Goal: Task Accomplishment & Management: Manage account settings

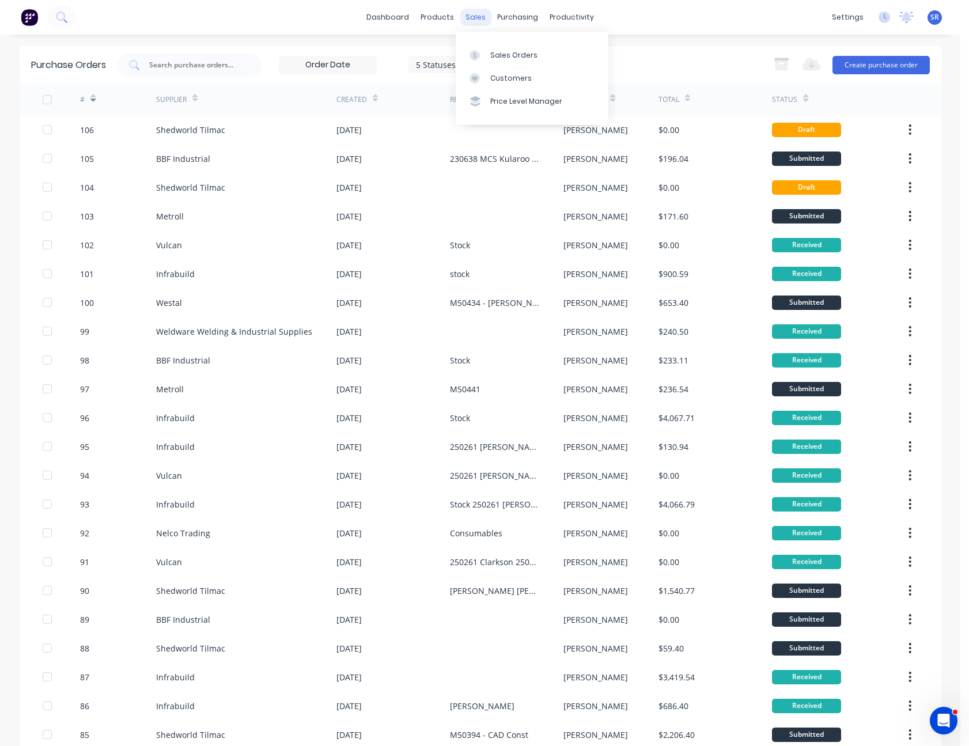
click at [463, 16] on div "sales" at bounding box center [476, 17] width 32 height 17
click at [493, 55] on div "Sales Orders" at bounding box center [513, 55] width 47 height 10
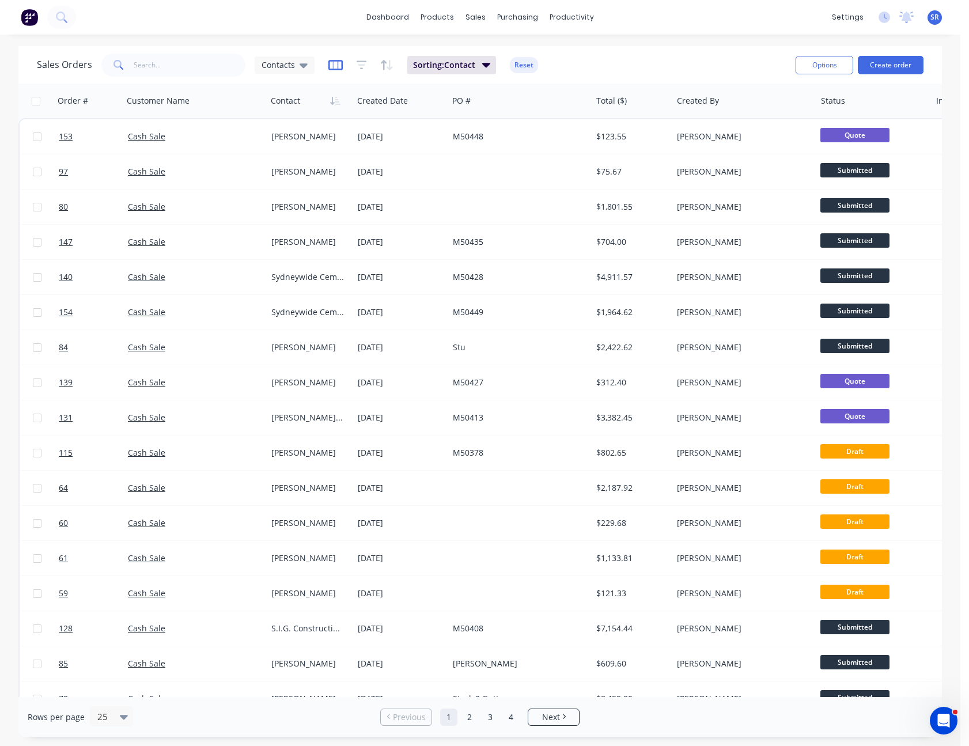
click at [333, 62] on icon "button" at bounding box center [336, 64] width 6 height 7
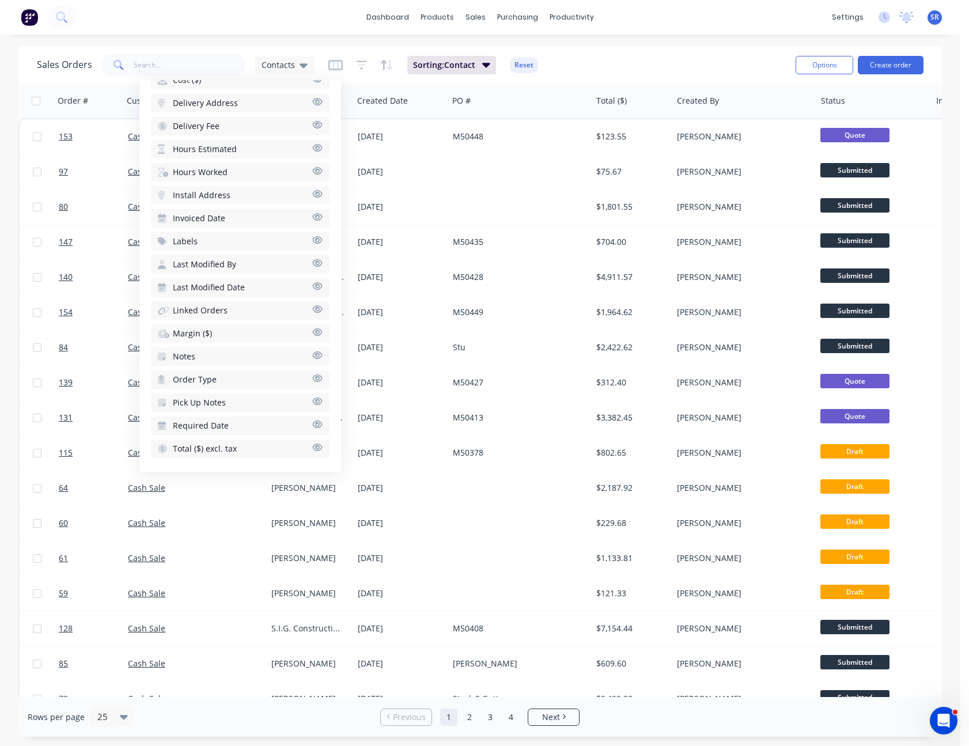
scroll to position [430, 0]
click at [241, 345] on button "Notes" at bounding box center [240, 354] width 179 height 18
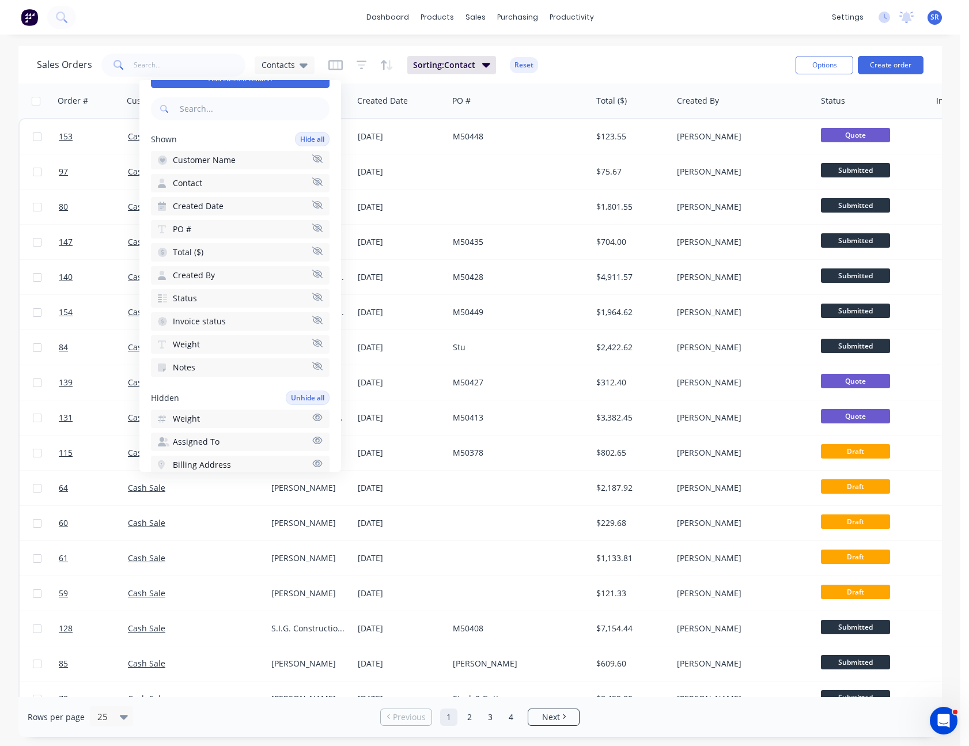
scroll to position [4, 0]
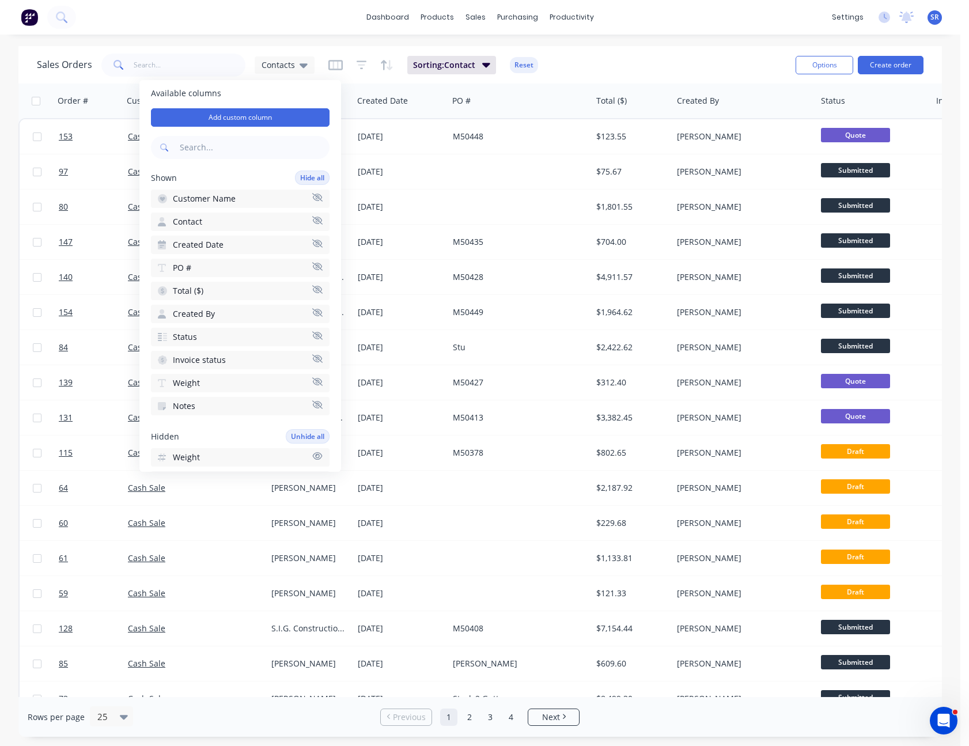
drag, startPoint x: 217, startPoint y: 403, endPoint x: 240, endPoint y: 274, distance: 131.1
click at [240, 274] on div "Shown Hide all Customer Name Contact Created Date PO # Total ($) Created By Sta…" at bounding box center [240, 293] width 179 height 245
click at [244, 262] on button "PO #" at bounding box center [240, 268] width 179 height 18
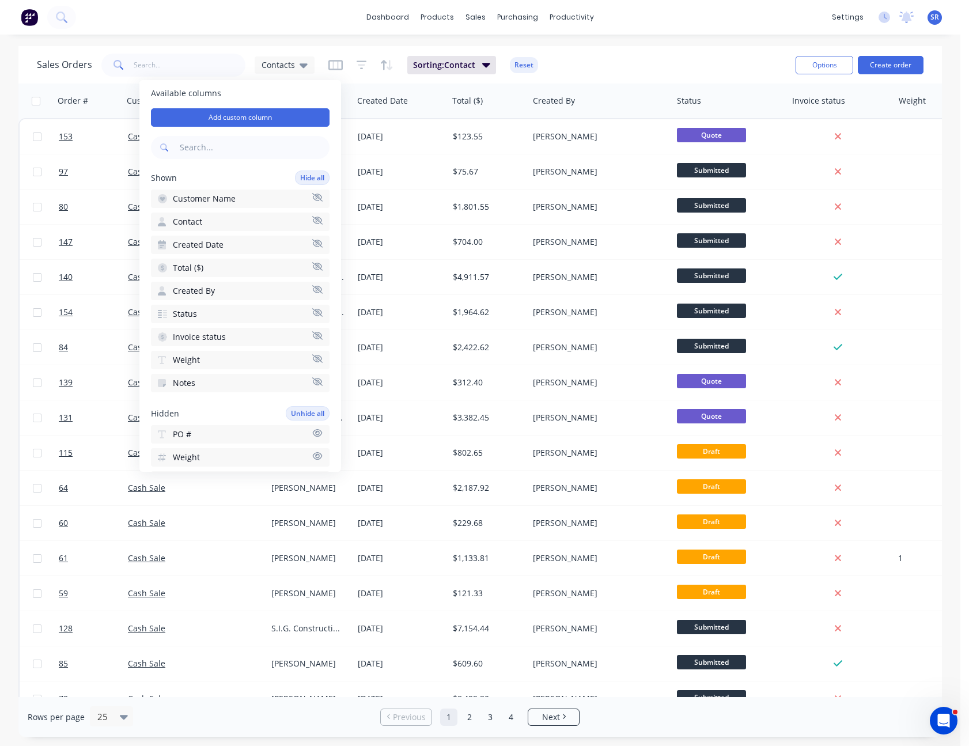
click at [222, 381] on button "Notes" at bounding box center [240, 383] width 179 height 18
click at [217, 363] on button "Weight" at bounding box center [240, 360] width 179 height 18
click at [224, 359] on div "Available columns Add custom column Shown Hide all Customer Name Contact Create…" at bounding box center [240, 276] width 202 height 392
click at [232, 327] on div "Shown Hide all Customer Name Contact Created Date Total ($) Created By Status I…" at bounding box center [240, 259] width 179 height 176
click at [228, 334] on button "Invoice status" at bounding box center [240, 337] width 179 height 18
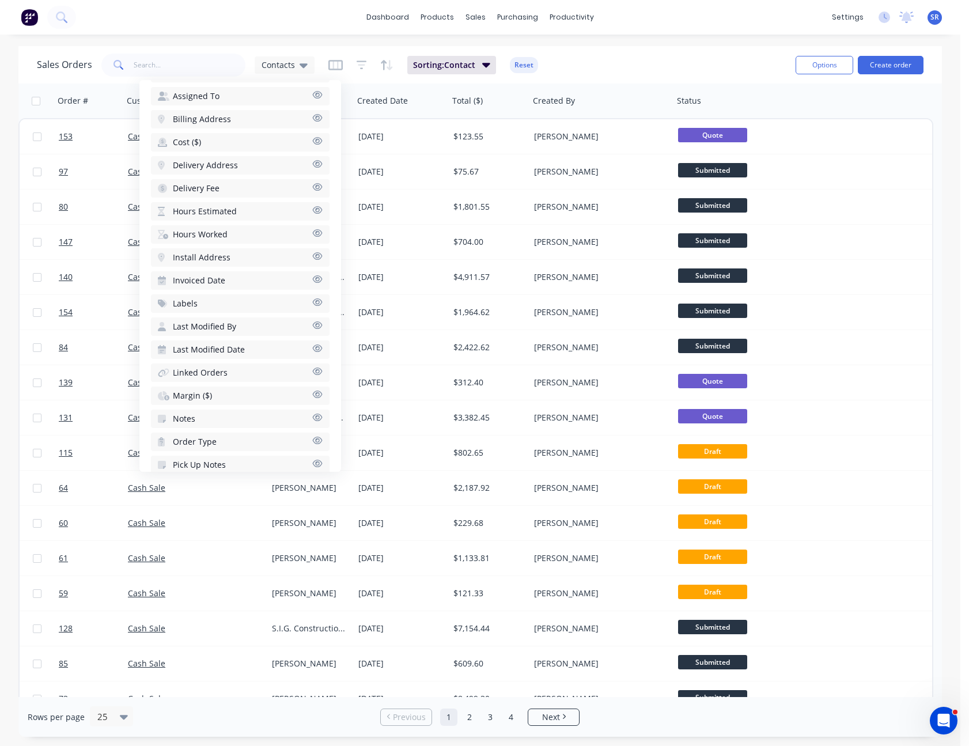
scroll to position [430, 0]
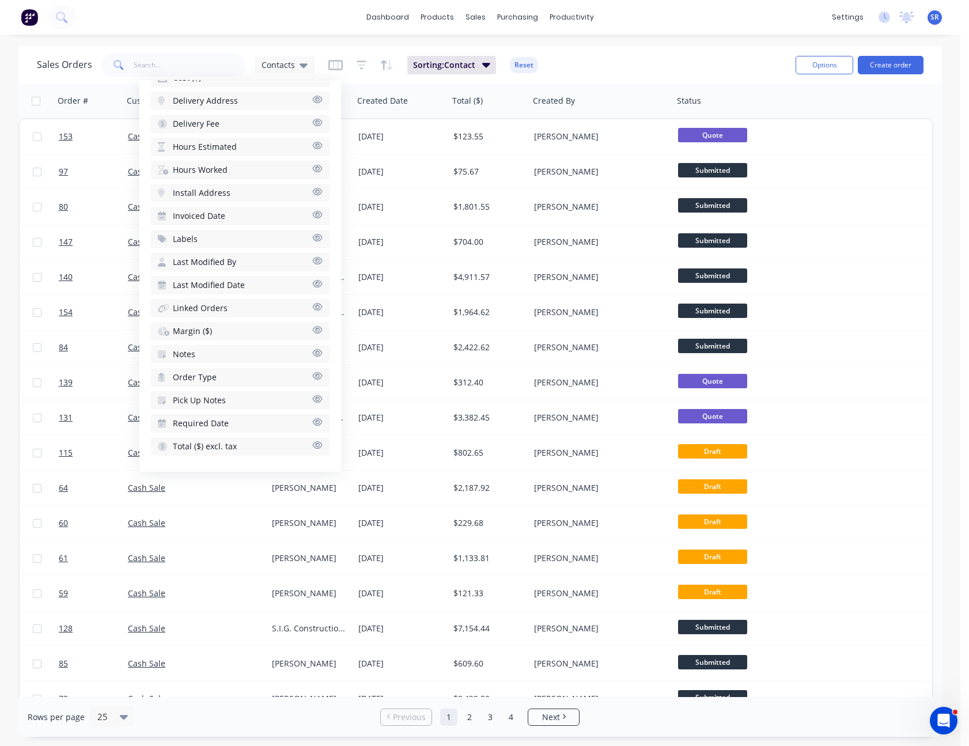
click at [205, 352] on button "Notes" at bounding box center [240, 354] width 179 height 18
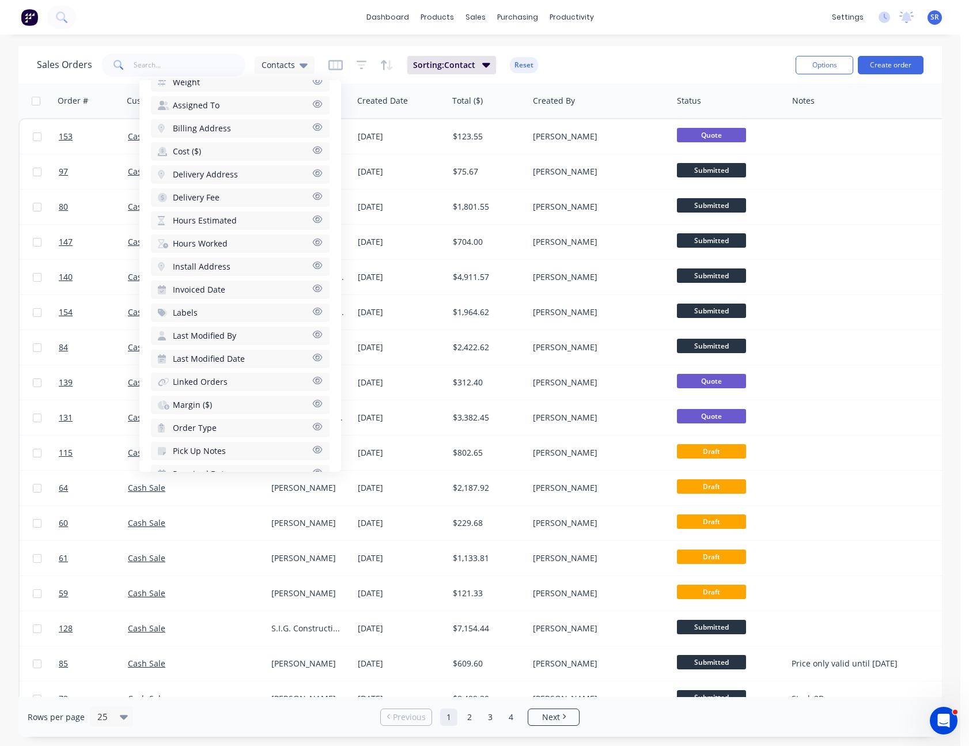
scroll to position [377, 0]
click at [266, 316] on button "Labels" at bounding box center [240, 315] width 179 height 18
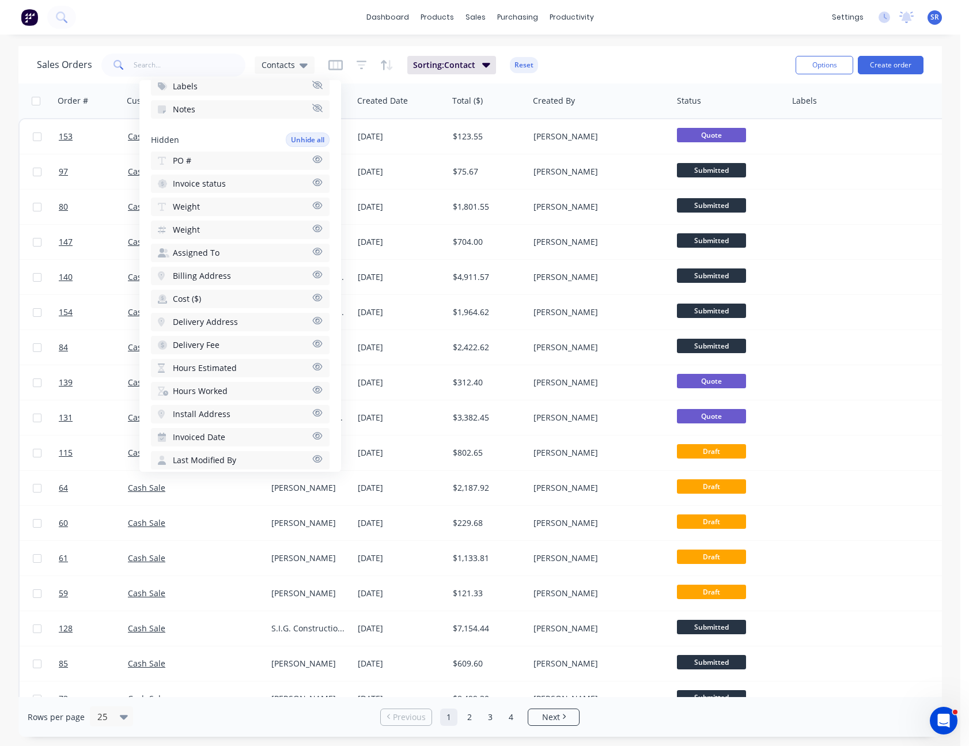
scroll to position [242, 0]
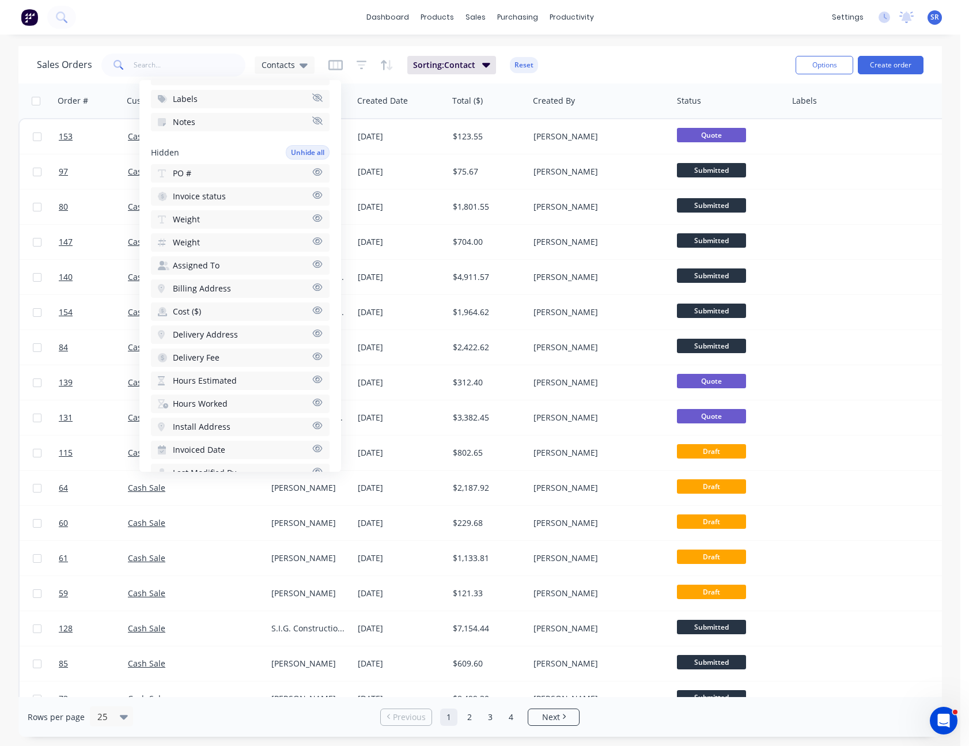
click at [271, 175] on button "PO #" at bounding box center [240, 173] width 179 height 18
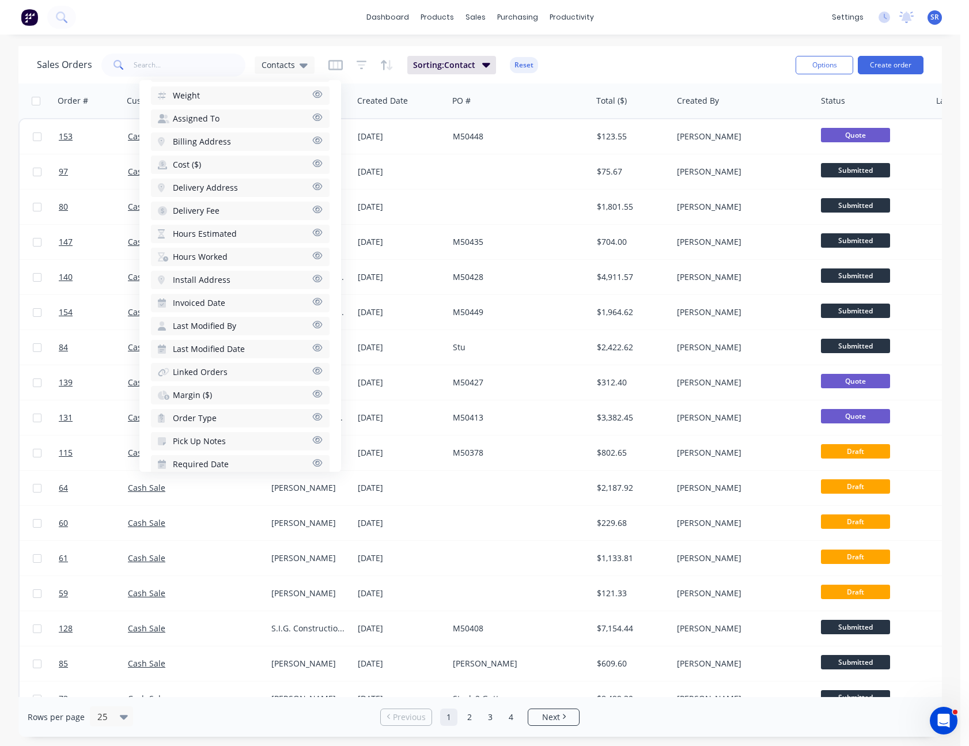
scroll to position [430, 0]
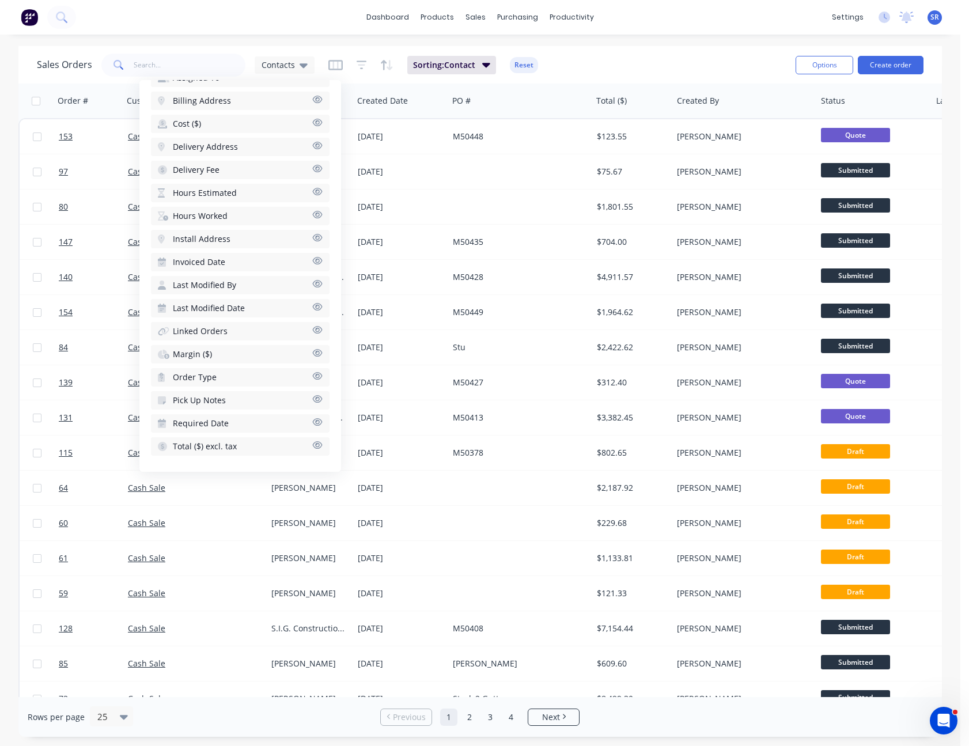
click at [229, 449] on span "Total ($) excl. tax" at bounding box center [205, 447] width 64 height 12
click at [338, 62] on icon "button" at bounding box center [336, 65] width 14 height 12
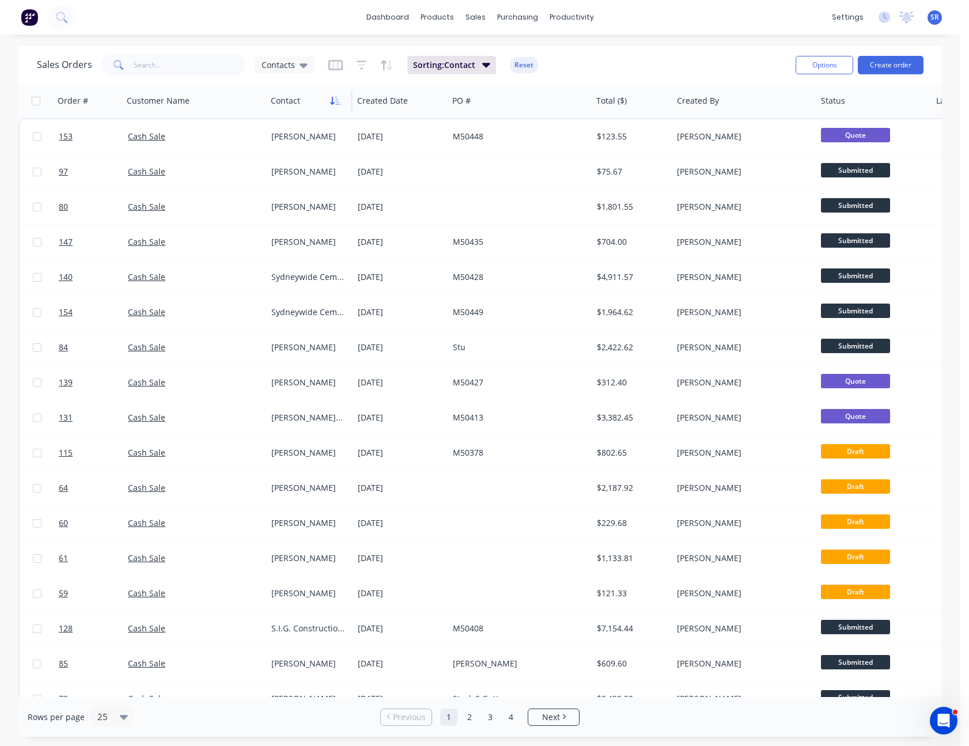
click at [336, 101] on icon "button" at bounding box center [337, 101] width 5 height 8
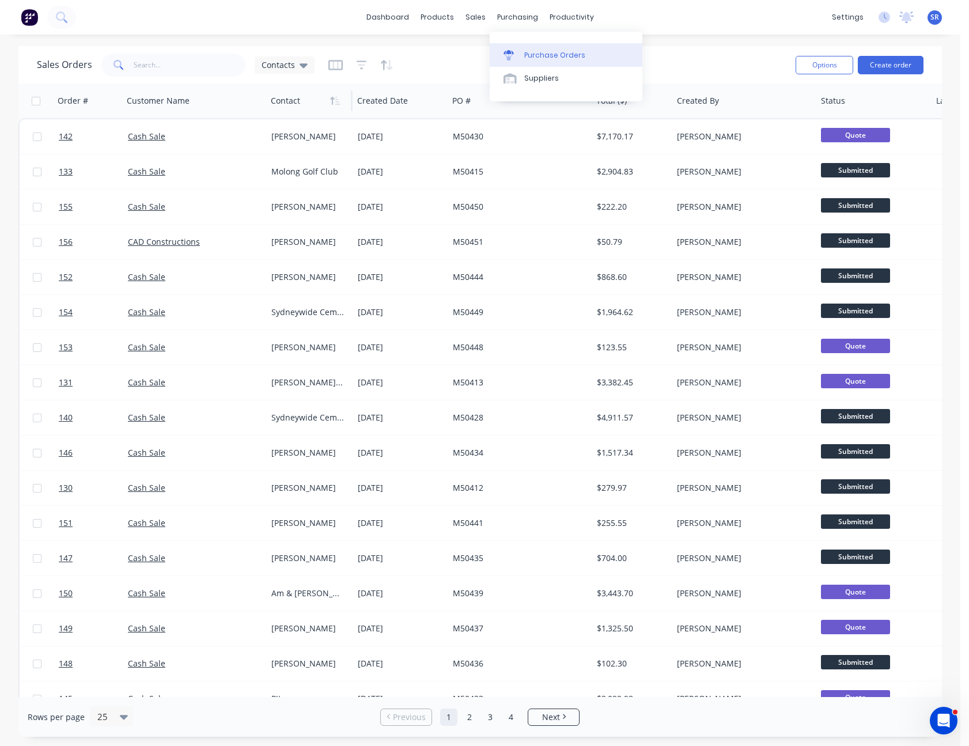
click at [552, 55] on div "Purchase Orders" at bounding box center [554, 55] width 61 height 10
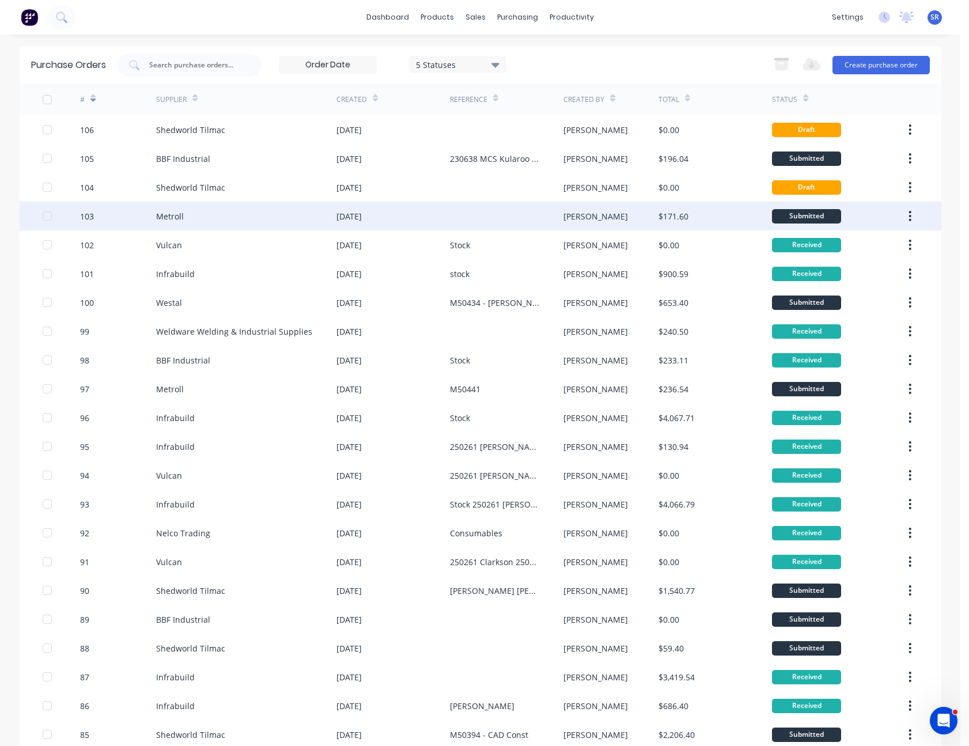
click at [488, 210] on div at bounding box center [507, 216] width 114 height 29
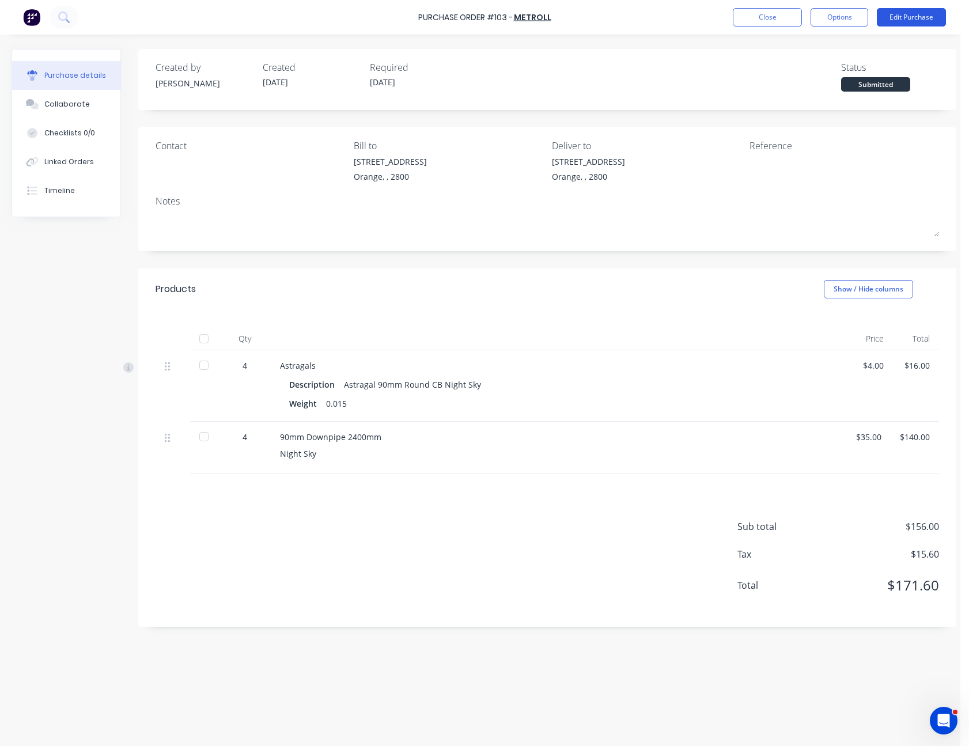
click at [911, 17] on button "Edit Purchase" at bounding box center [911, 17] width 69 height 18
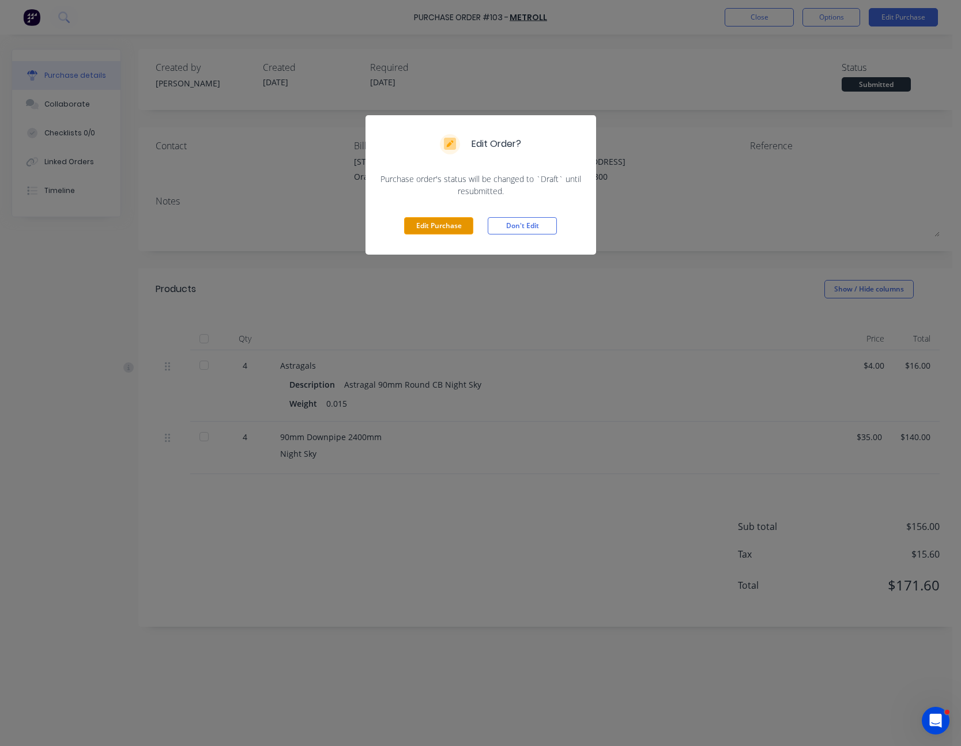
click at [433, 227] on button "Edit Purchase" at bounding box center [438, 225] width 69 height 17
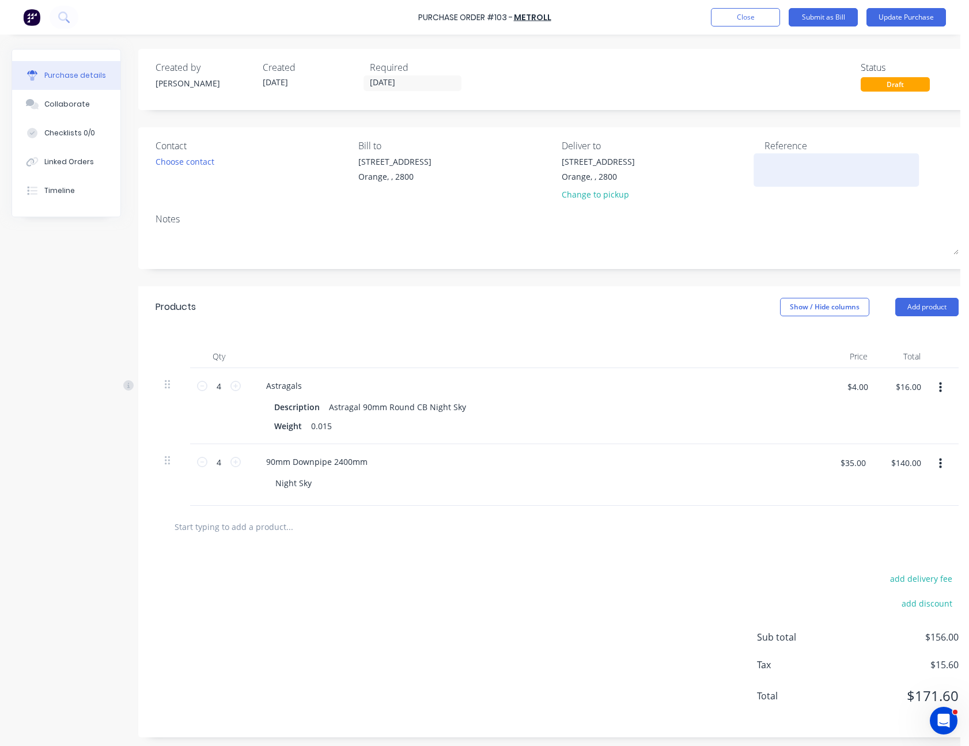
click at [772, 160] on textarea at bounding box center [837, 169] width 144 height 26
type textarea "[PERSON_NAME] - M50450"
type textarea "x"
type textarea "[PERSON_NAME] - M50450"
click at [903, 19] on button "Update Purchase" at bounding box center [907, 17] width 80 height 18
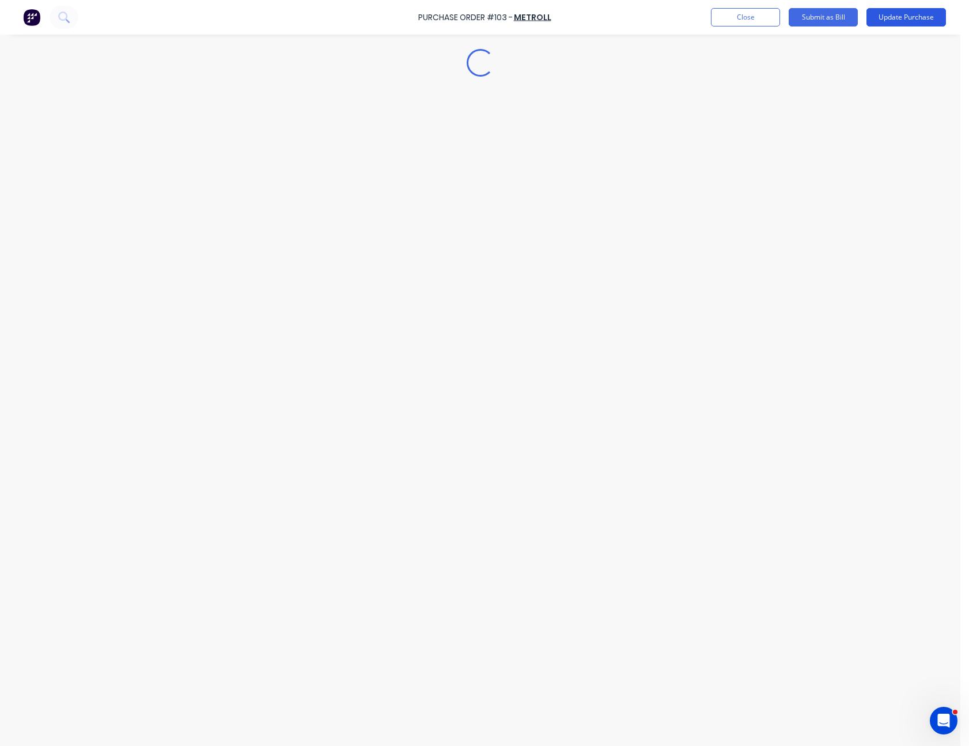
type textarea "x"
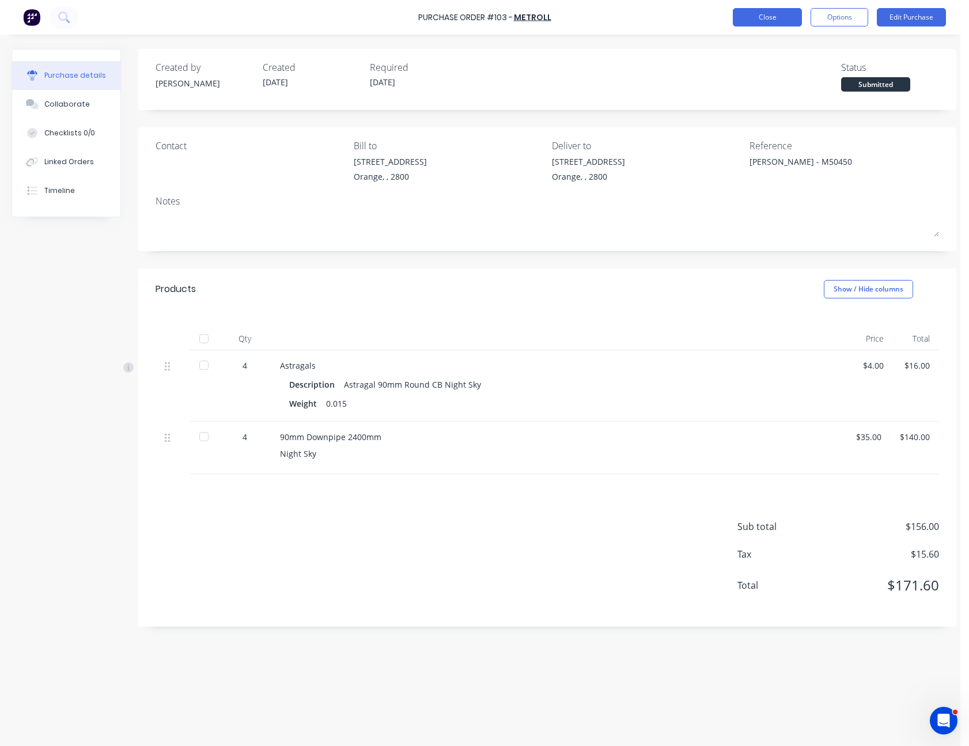
click at [790, 14] on button "Close" at bounding box center [767, 17] width 69 height 18
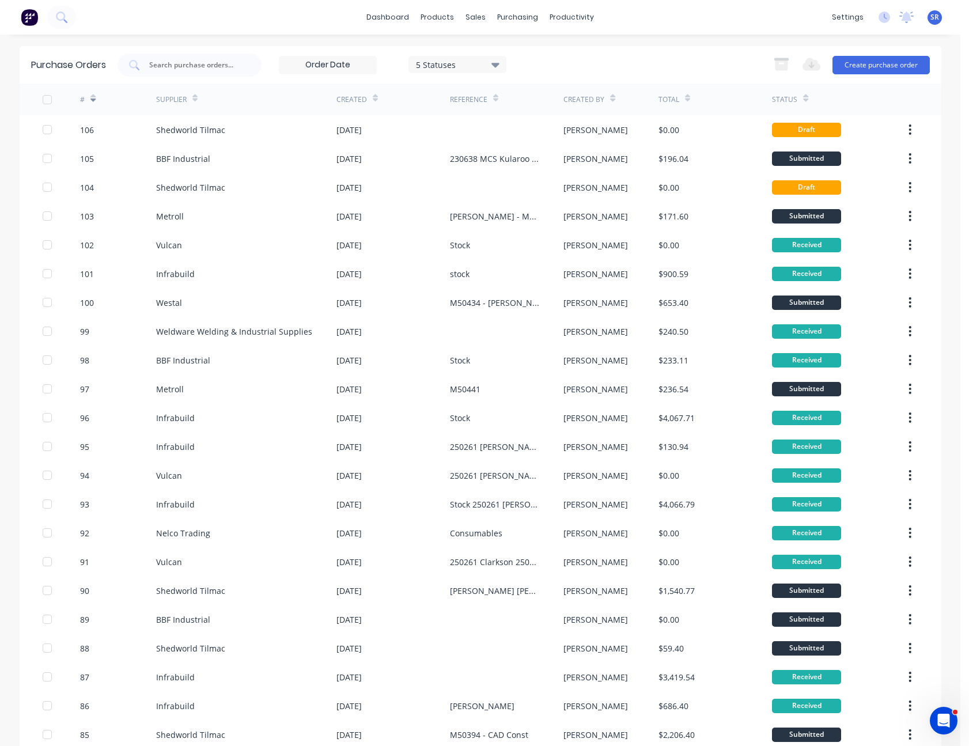
click at [933, 17] on div "SR Global Steel Enterprises Pty L... [PERSON_NAME] Administrator Profile Sign o…" at bounding box center [935, 17] width 14 height 14
click at [927, 26] on div "settings No new notifications [PERSON_NAME] all as read You have no notificatio…" at bounding box center [893, 17] width 134 height 17
click at [931, 17] on span "SR" at bounding box center [935, 17] width 9 height 10
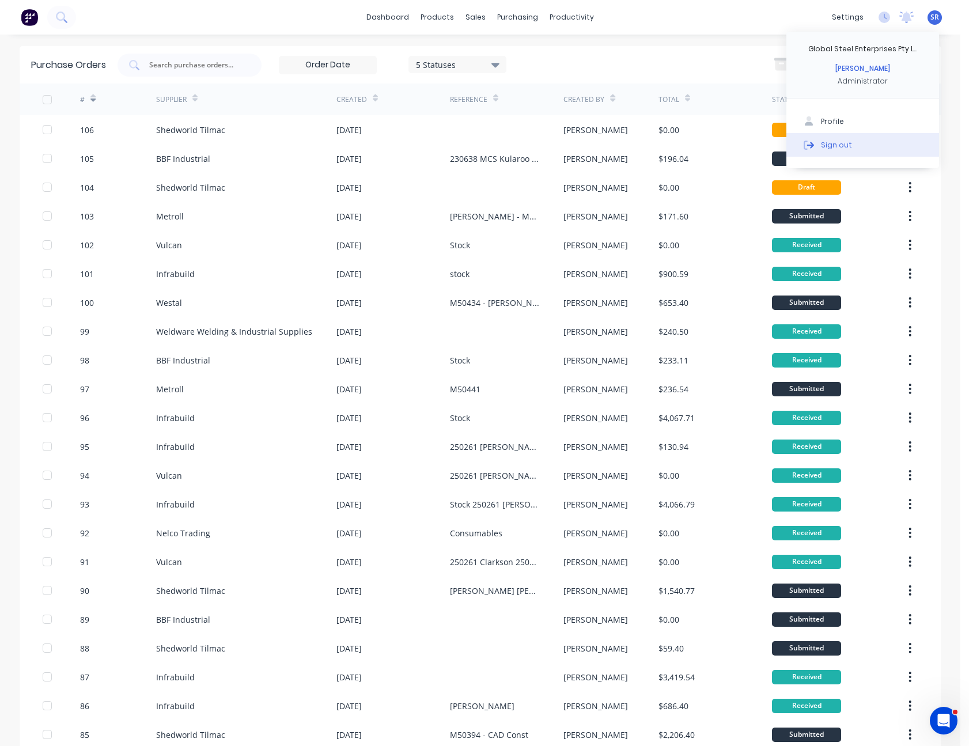
click at [863, 141] on button "Sign out" at bounding box center [863, 144] width 153 height 23
